Goal: Task Accomplishment & Management: Manage account settings

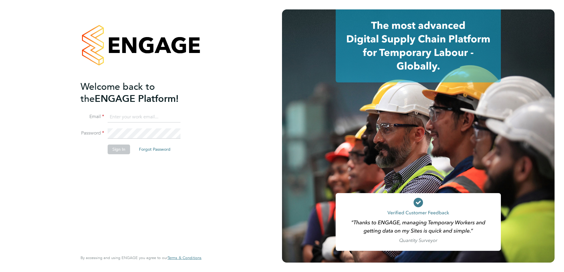
type input "thomas.seddon@vistry.co.uk"
click at [118, 150] on button "Sign In" at bounding box center [119, 149] width 22 height 9
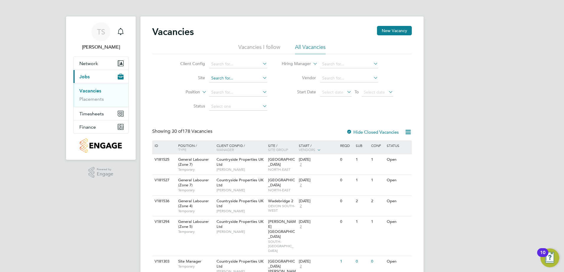
click at [256, 76] on input at bounding box center [238, 78] width 58 height 8
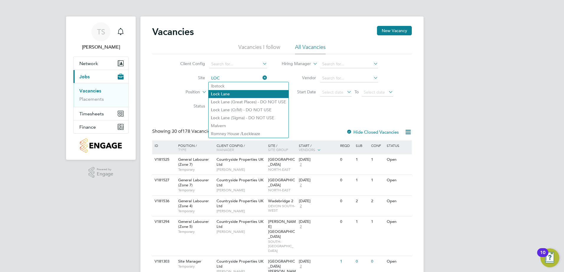
type input "LOC"
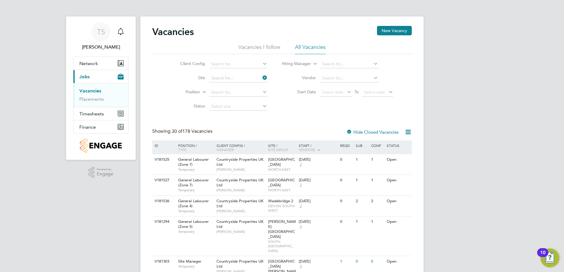
click at [259, 81] on input at bounding box center [238, 78] width 58 height 8
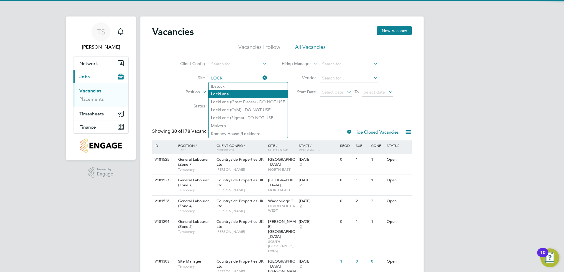
type input "LOCK"
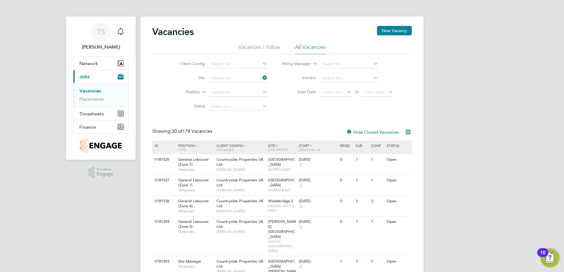
click at [96, 98] on link "Placements" at bounding box center [91, 99] width 24 height 6
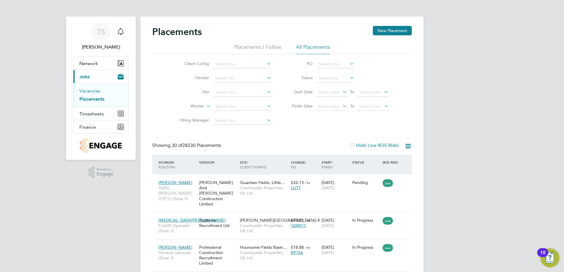
click at [87, 90] on link "Vacancies" at bounding box center [89, 91] width 21 height 6
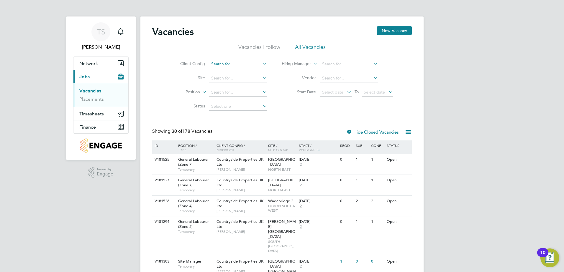
click at [239, 65] on input at bounding box center [238, 64] width 58 height 8
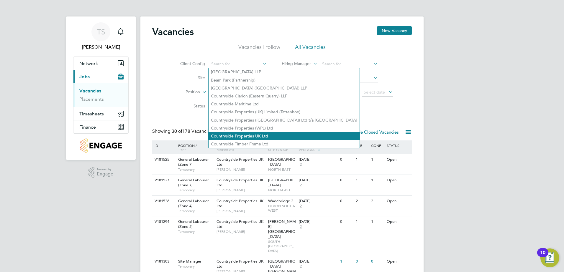
click at [274, 132] on li "Countryside Properties UK Ltd" at bounding box center [283, 136] width 151 height 8
type input "Countryside Properties UK Ltd"
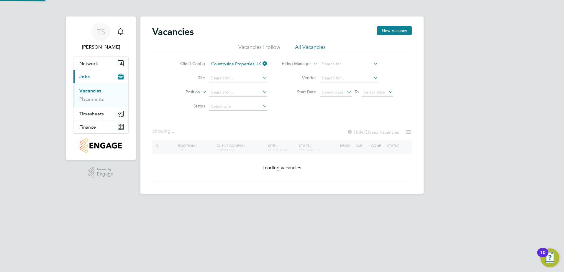
click at [261, 78] on icon at bounding box center [261, 78] width 0 height 8
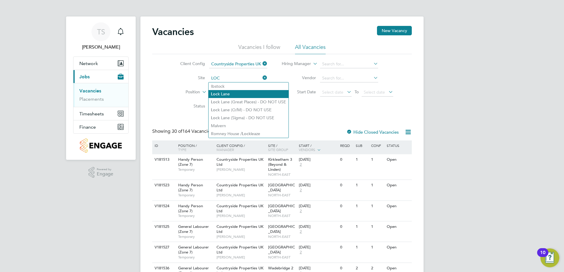
click at [234, 91] on li "Loc k Lane" at bounding box center [248, 94] width 80 height 8
type input "Lock Lane"
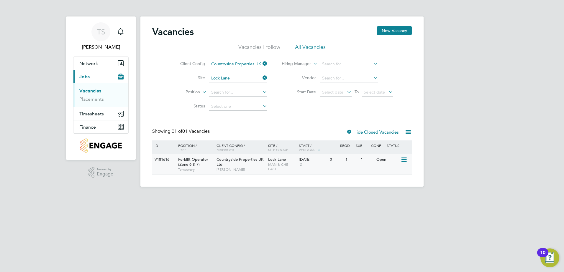
click at [404, 160] on icon at bounding box center [403, 160] width 6 height 7
click at [383, 174] on li "View Details" at bounding box center [389, 173] width 34 height 8
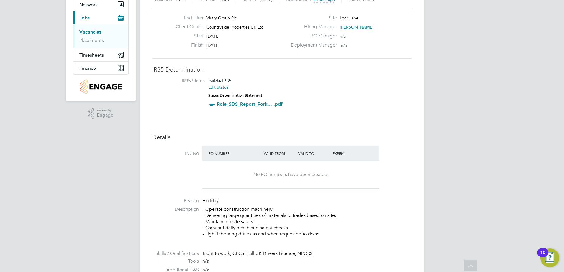
scroll to position [88, 0]
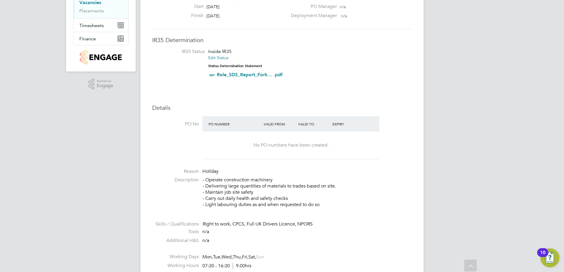
click at [260, 145] on div "No PO numbers have been created." at bounding box center [290, 145] width 165 height 6
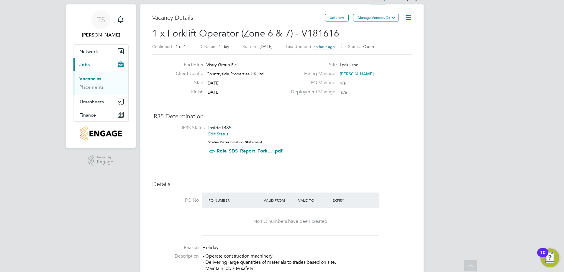
scroll to position [0, 0]
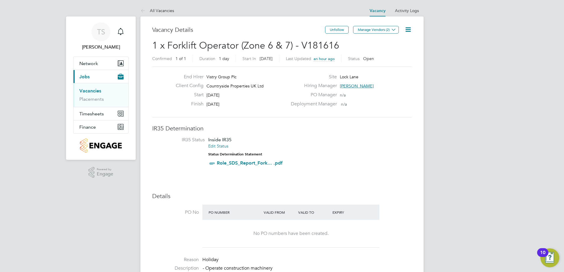
click at [411, 29] on icon at bounding box center [407, 29] width 7 height 7
click at [394, 42] on li "Edit Vacancy" at bounding box center [393, 43] width 34 height 8
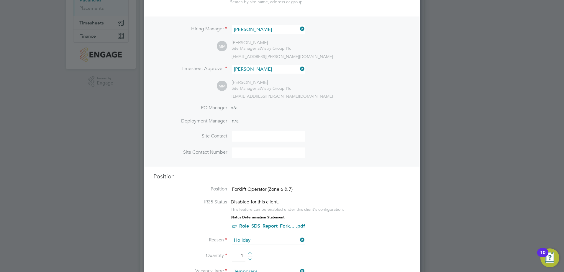
scroll to position [88, 0]
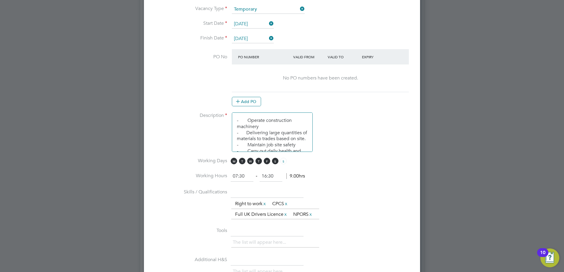
click at [256, 96] on at-purchase-order-table "PO Number Valid From Valid To Expiry No PO numbers have been created. Add PO" at bounding box center [320, 77] width 177 height 57
click at [254, 101] on button "Add PO" at bounding box center [246, 101] width 29 height 9
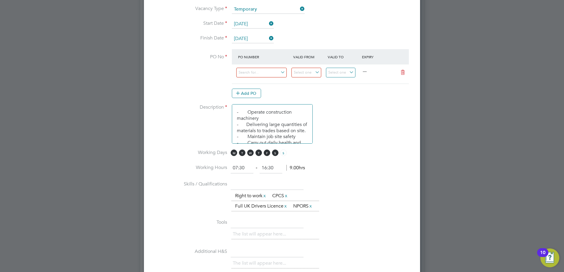
click at [279, 78] on div at bounding box center [263, 74] width 55 height 14
click at [280, 75] on input at bounding box center [261, 73] width 50 height 10
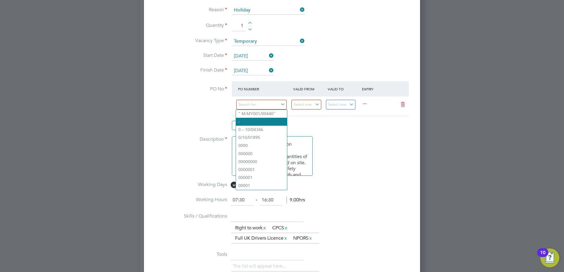
click at [255, 122] on li "-" at bounding box center [261, 122] width 51 height 8
type input "[DATE]"
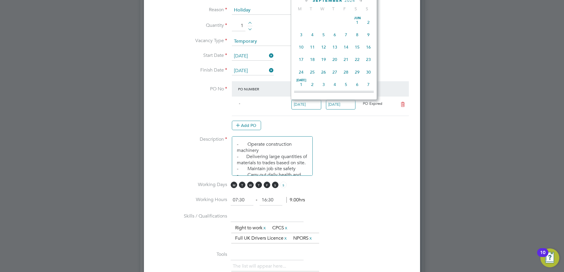
click at [315, 104] on input "[DATE]" at bounding box center [306, 105] width 30 height 10
click at [303, 22] on span "2" at bounding box center [300, 17] width 11 height 11
type input "[DATE]"
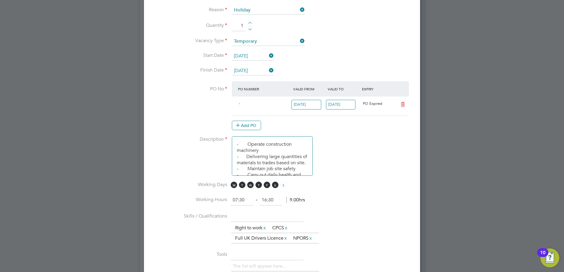
click at [348, 103] on input "[DATE]" at bounding box center [341, 105] width 30 height 10
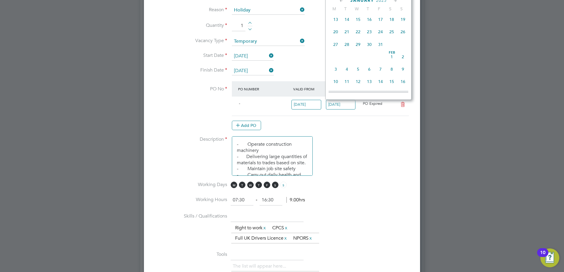
click at [383, 50] on span "31" at bounding box center [380, 44] width 11 height 11
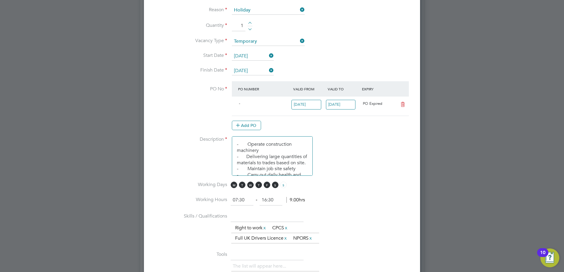
click at [353, 99] on div "[DATE]" at bounding box center [343, 106] width 34 height 14
click at [350, 105] on input "[DATE]" at bounding box center [341, 105] width 30 height 10
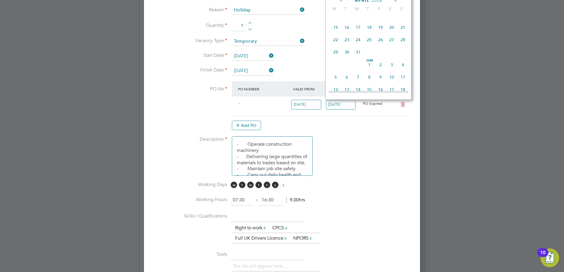
type input "[DATE]"
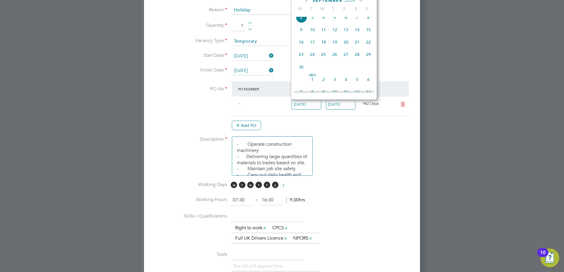
click at [299, 105] on input "[DATE]" at bounding box center [306, 105] width 30 height 10
click at [306, 106] on input "[DATE]" at bounding box center [306, 105] width 30 height 10
click at [440, 38] on div at bounding box center [282, 136] width 564 height 272
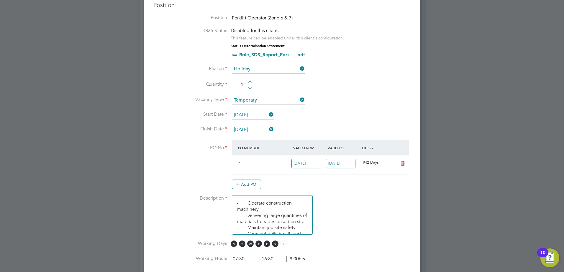
click at [305, 160] on input "[DATE]" at bounding box center [306, 164] width 30 height 10
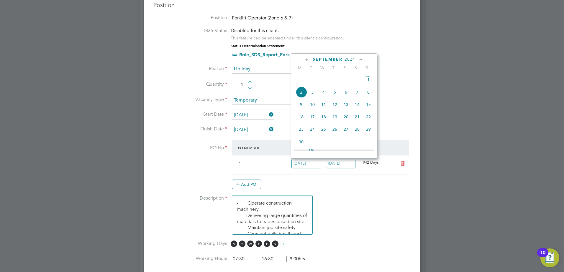
scroll to position [179, 0]
click at [360, 59] on icon at bounding box center [361, 60] width 6 height 6
click at [363, 59] on icon at bounding box center [361, 60] width 6 height 6
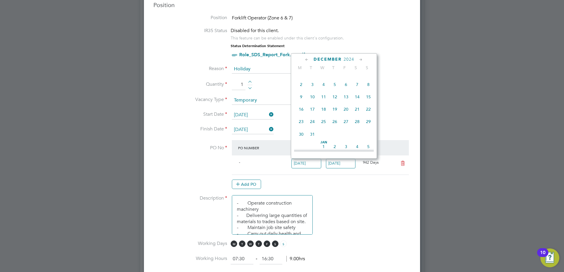
click at [362, 59] on icon at bounding box center [361, 60] width 6 height 6
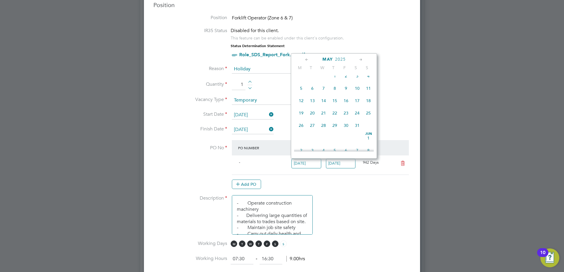
click at [362, 59] on icon at bounding box center [361, 60] width 6 height 6
click at [335, 128] on span "31" at bounding box center [334, 122] width 11 height 11
type input "[DATE]"
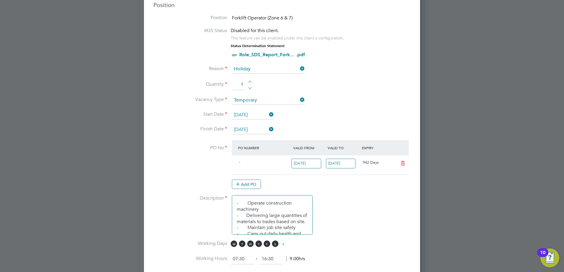
click at [338, 163] on input "[DATE]" at bounding box center [341, 164] width 30 height 10
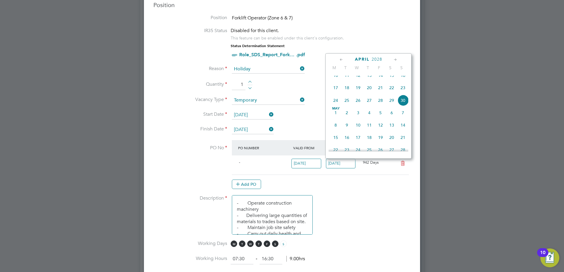
click at [338, 59] on icon at bounding box center [341, 60] width 6 height 6
click at [339, 59] on icon at bounding box center [341, 60] width 6 height 6
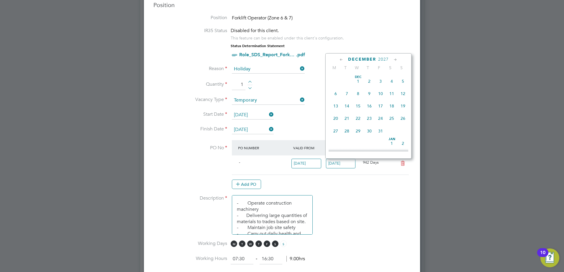
click at [339, 59] on icon at bounding box center [341, 60] width 6 height 6
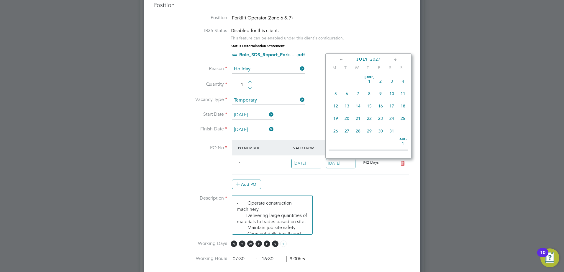
click at [339, 59] on icon at bounding box center [341, 60] width 6 height 6
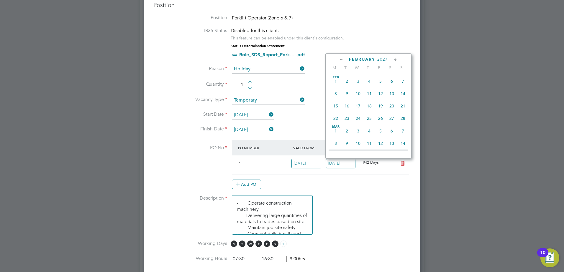
click at [339, 59] on icon at bounding box center [341, 60] width 6 height 6
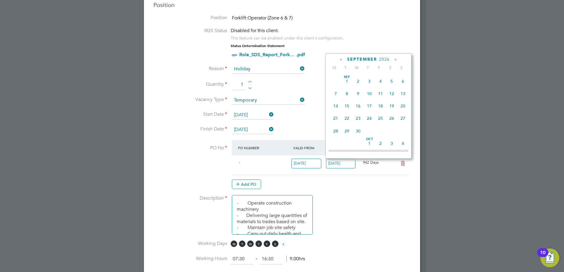
click at [339, 59] on icon at bounding box center [341, 60] width 6 height 6
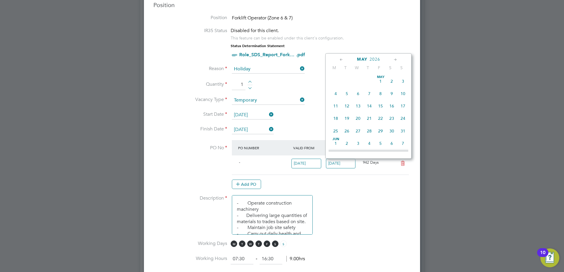
click at [339, 59] on icon at bounding box center [341, 60] width 6 height 6
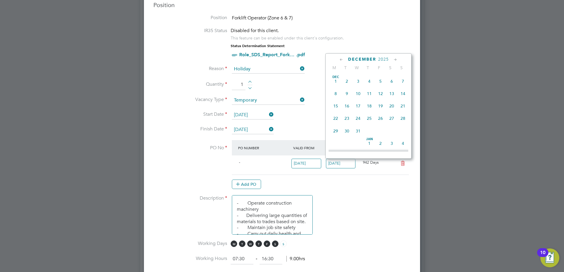
click at [339, 59] on icon at bounding box center [341, 60] width 6 height 6
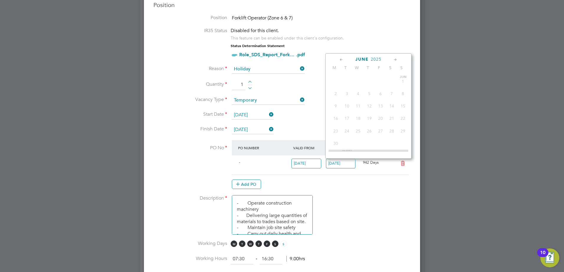
click at [392, 58] on div "[DATE]" at bounding box center [368, 60] width 80 height 6
click at [395, 58] on icon at bounding box center [395, 60] width 6 height 6
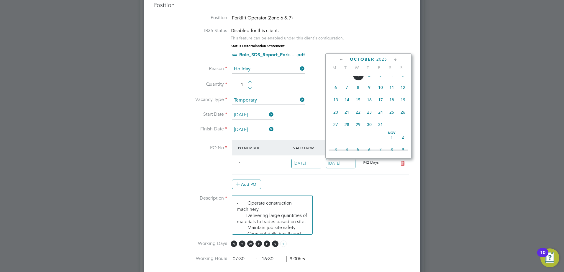
click at [395, 58] on icon at bounding box center [395, 60] width 6 height 6
click at [401, 129] on span "30" at bounding box center [402, 123] width 11 height 11
type input "[DATE]"
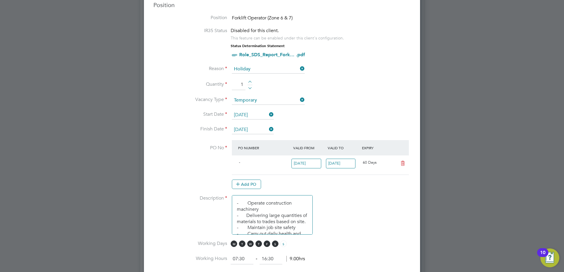
click at [383, 195] on li "PO No PO Number Valid From Valid To Expiry - [DATE] [DATE] 60 Days Add PO" at bounding box center [281, 167] width 257 height 55
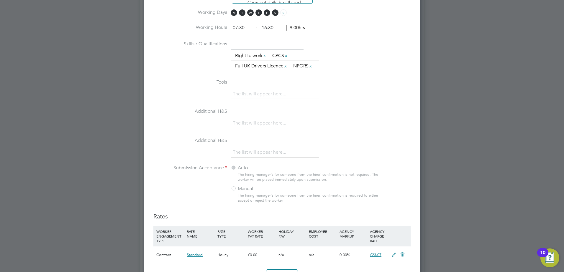
scroll to position [528, 0]
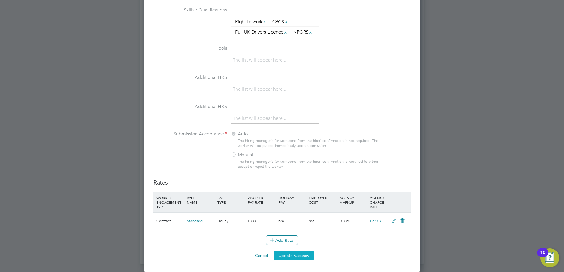
click at [295, 254] on button "Update Vacancy" at bounding box center [294, 255] width 40 height 9
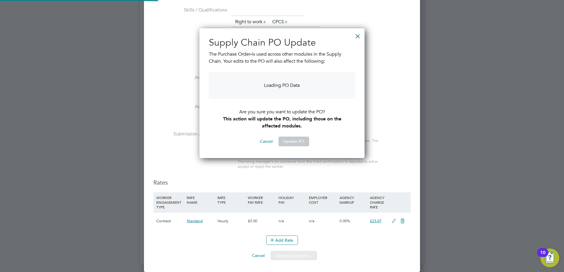
scroll to position [128, 165]
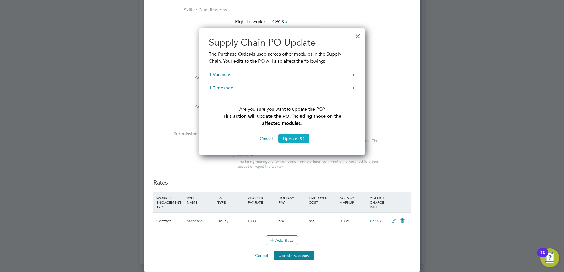
click at [295, 136] on button "Update PO" at bounding box center [293, 138] width 31 height 9
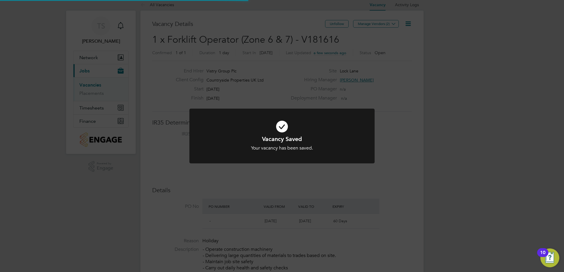
scroll to position [0, 0]
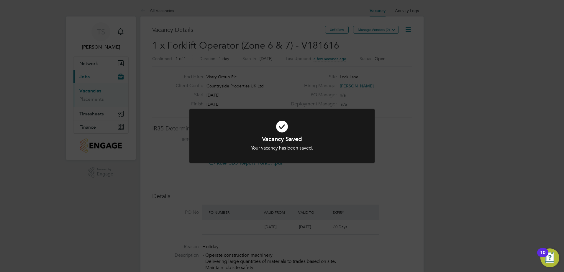
click at [405, 149] on div "Vacancy Saved Your vacancy has been saved. Cancel Okay" at bounding box center [282, 136] width 564 height 272
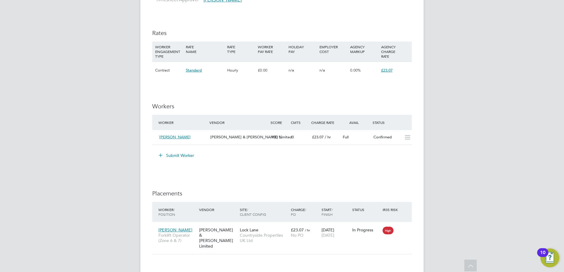
scroll to position [383, 0]
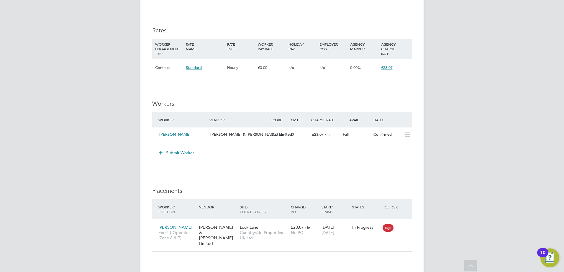
click at [412, 133] on div "Vacancy Details Unfollow Manage Vendors (2) 1 x Forklift Operator (Zone 6 & 7) …" at bounding box center [281, 14] width 283 height 763
click at [407, 136] on icon at bounding box center [407, 135] width 7 height 5
click at [175, 132] on span "[PERSON_NAME]" at bounding box center [174, 134] width 31 height 5
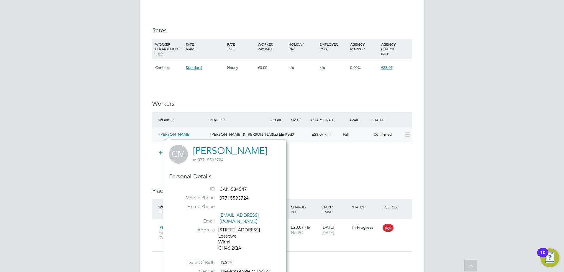
scroll to position [413, 0]
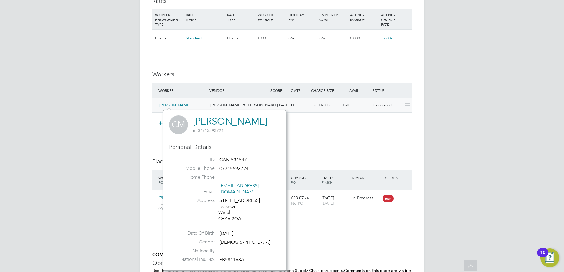
click at [302, 153] on div "IR35 Determination IR35 Status Inside IR35 Edit Status Status Determination Sta…" at bounding box center [281, 33] width 259 height 643
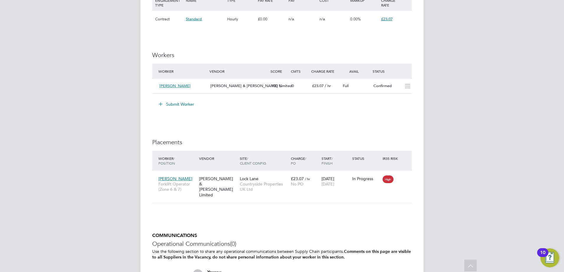
scroll to position [442, 0]
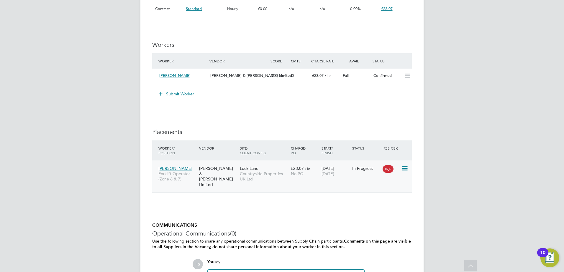
click at [406, 165] on icon at bounding box center [404, 168] width 6 height 7
click at [405, 167] on icon at bounding box center [404, 168] width 6 height 7
click at [301, 193] on div "Worker / Position Vendor Site / Client Config Charge / PO Start / Finish Status…" at bounding box center [281, 170] width 259 height 58
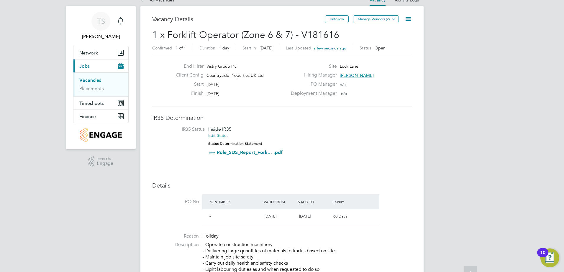
scroll to position [0, 0]
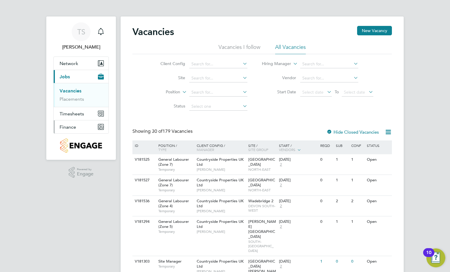
click at [78, 126] on button "Finance" at bounding box center [81, 127] width 55 height 13
